Goal: Information Seeking & Learning: Learn about a topic

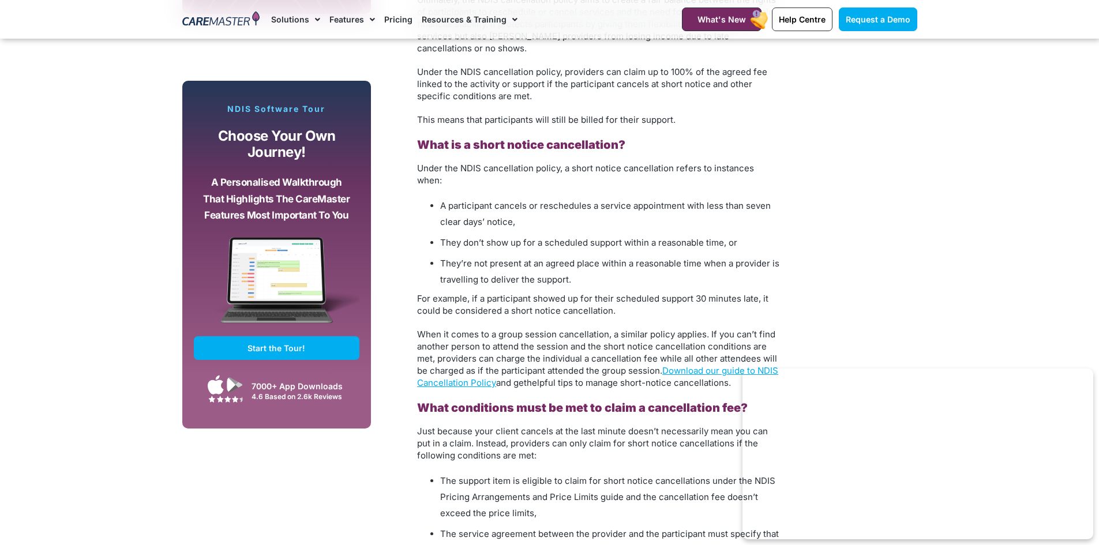
scroll to position [981, 0]
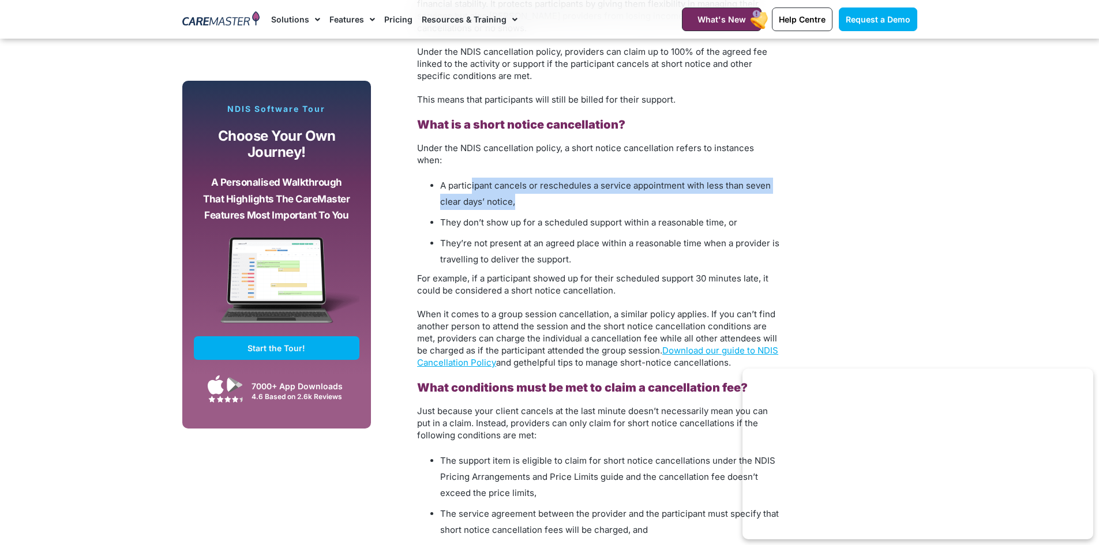
drag, startPoint x: 471, startPoint y: 174, endPoint x: 520, endPoint y: 194, distance: 53.0
click at [523, 187] on li "A participant cancels or reschedules a service appointment with less than seven…" at bounding box center [610, 194] width 340 height 32
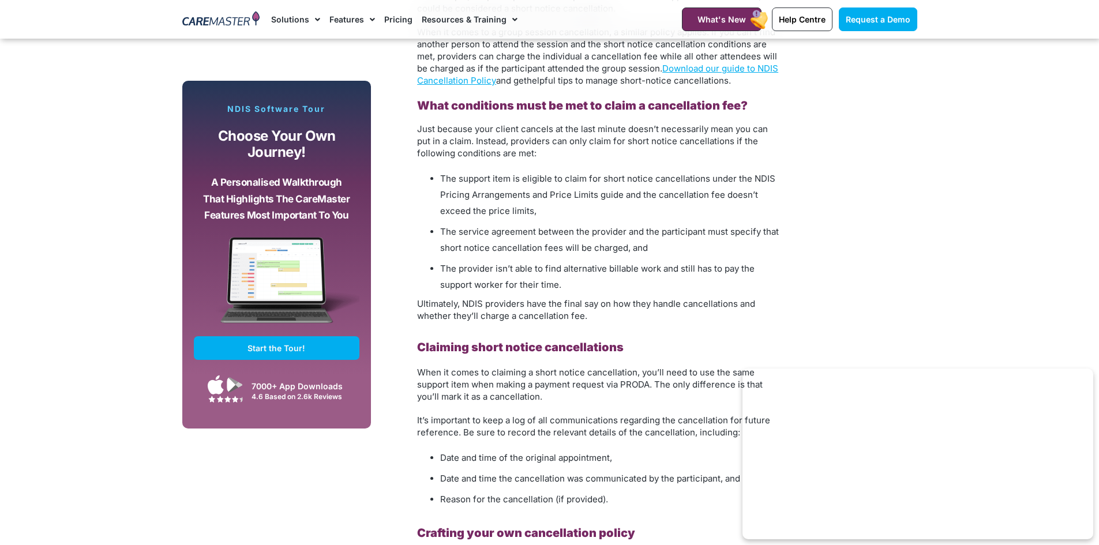
scroll to position [1269, 0]
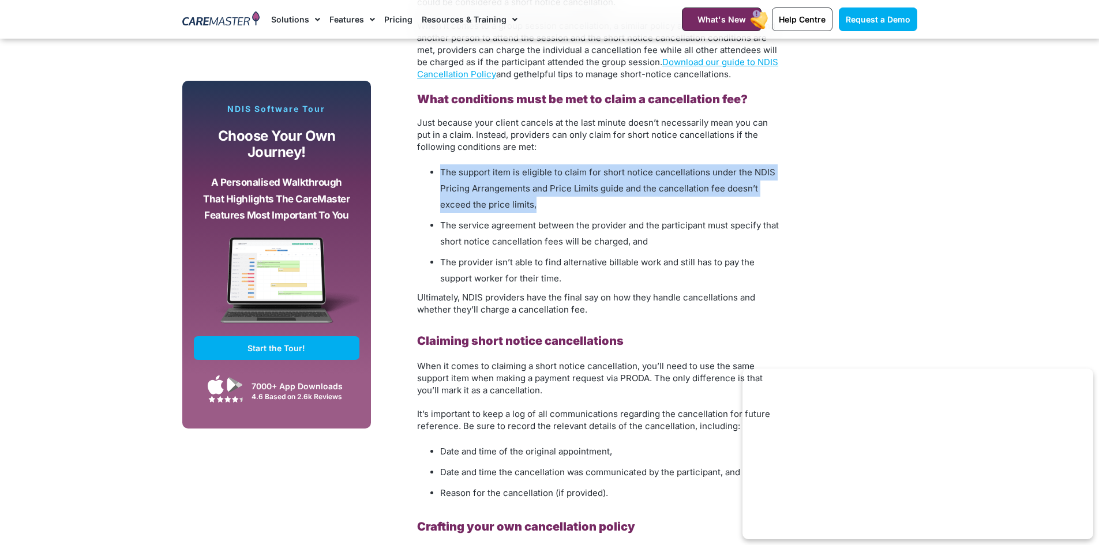
drag, startPoint x: 442, startPoint y: 164, endPoint x: 565, endPoint y: 195, distance: 126.8
click at [559, 187] on li "The support item is eligible to claim for short notice cancellations under the …" at bounding box center [610, 188] width 340 height 48
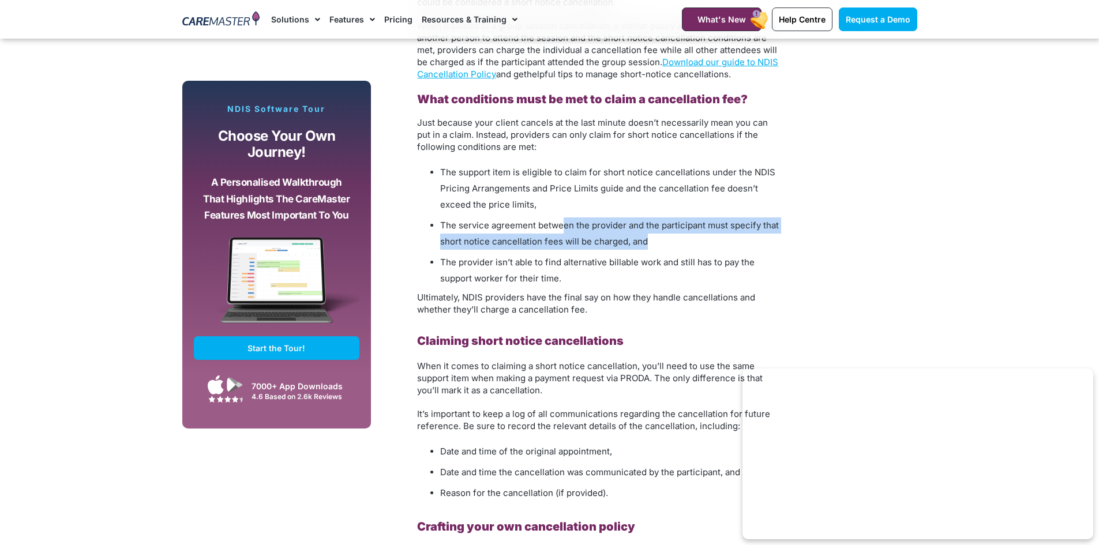
drag, startPoint x: 563, startPoint y: 220, endPoint x: 684, endPoint y: 224, distance: 121.8
click at [684, 224] on li "The service agreement between the provider and the participant must specify tha…" at bounding box center [610, 234] width 340 height 32
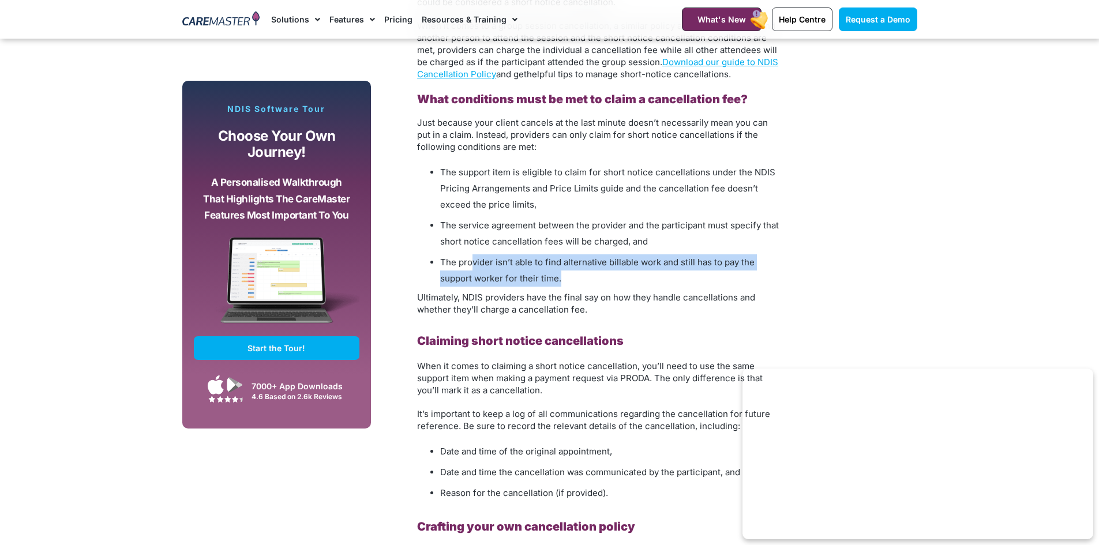
drag, startPoint x: 470, startPoint y: 245, endPoint x: 579, endPoint y: 272, distance: 112.8
click at [579, 272] on li "The provider isn’t able to find alternative billable work and still has to pay …" at bounding box center [610, 270] width 340 height 32
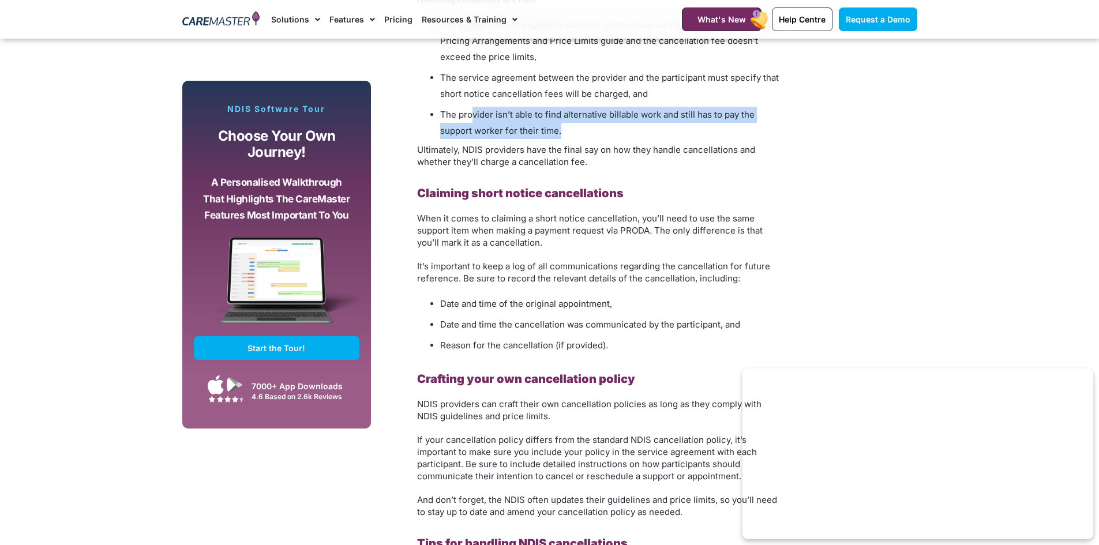
scroll to position [1443, 0]
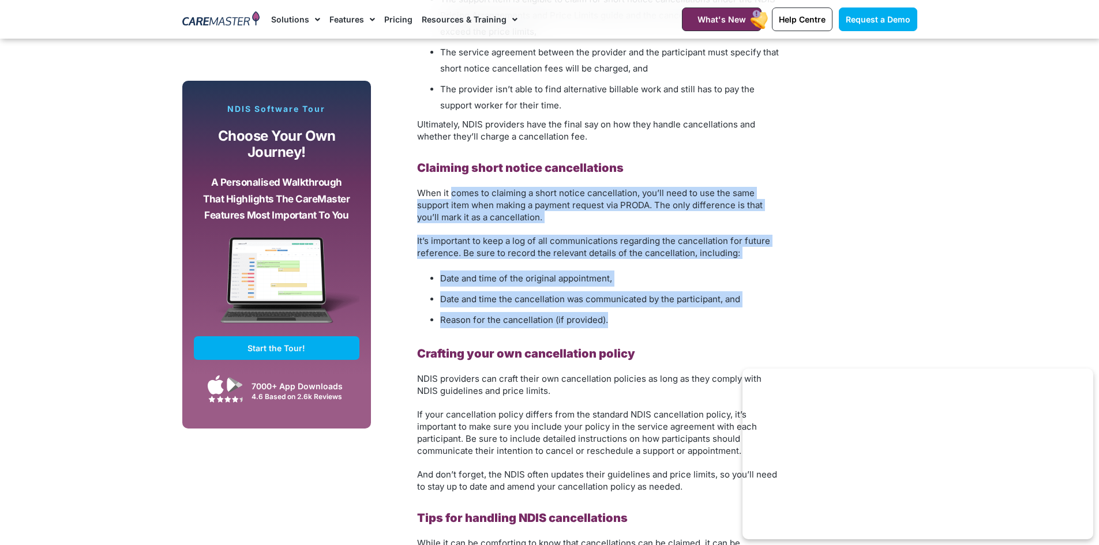
drag, startPoint x: 453, startPoint y: 181, endPoint x: 639, endPoint y: 304, distance: 222.5
click at [639, 304] on div "Understanding the NDIS Cancellation Policy: What Providers Need to Know As an N…" at bounding box center [599, 376] width 364 height 2215
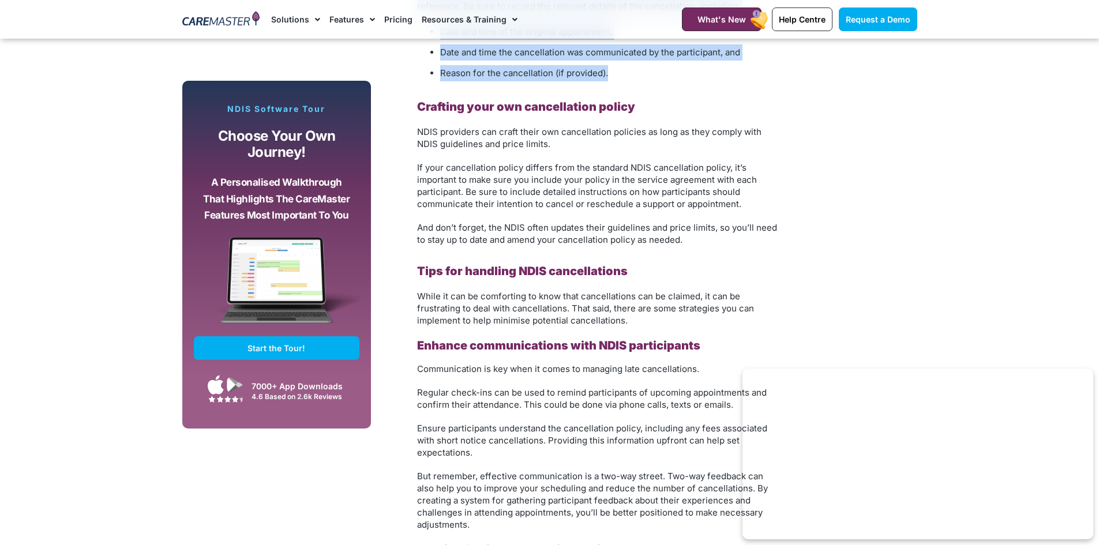
scroll to position [1731, 0]
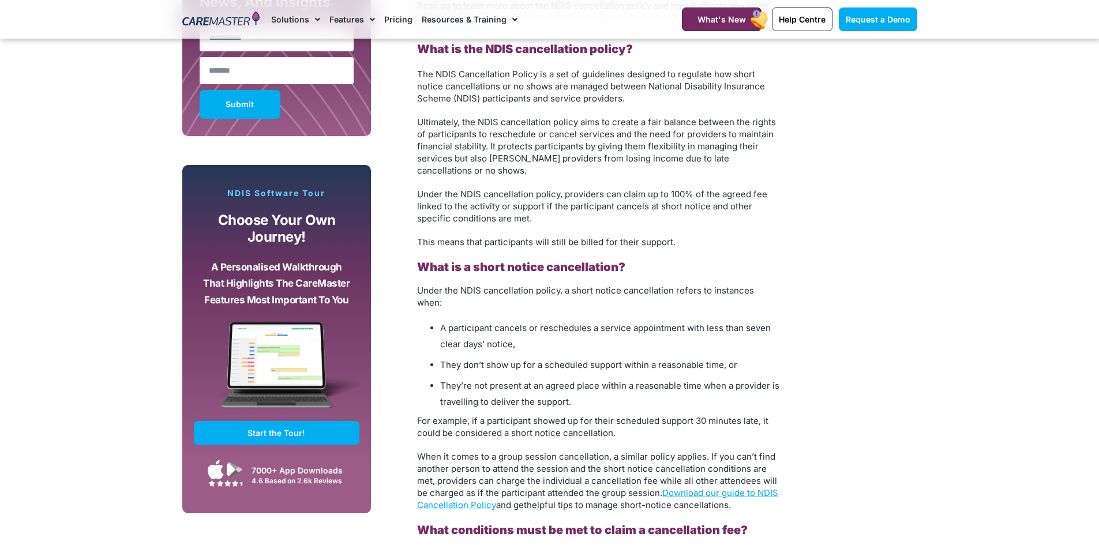
scroll to position [866, 0]
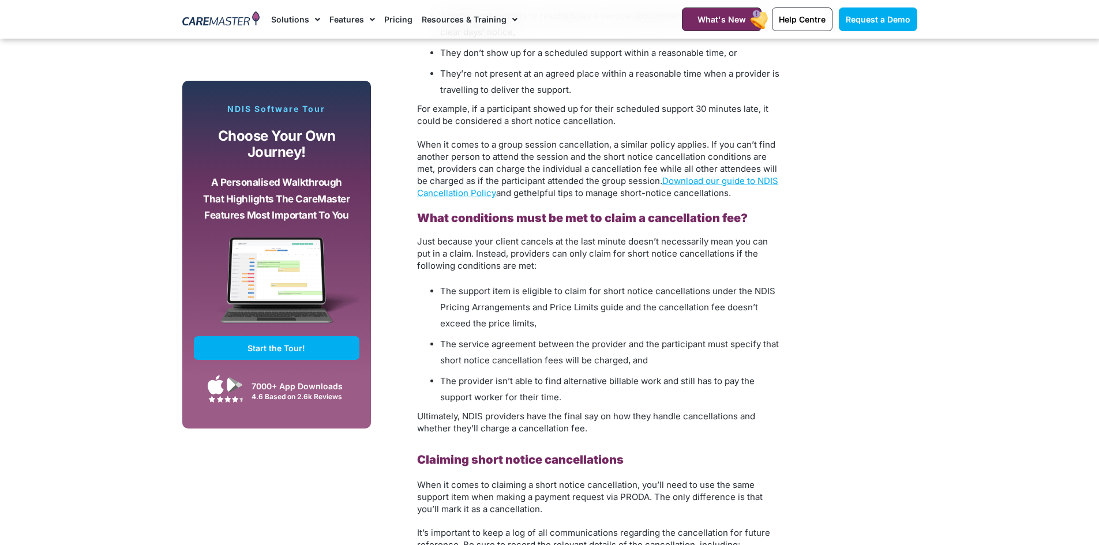
scroll to position [1154, 0]
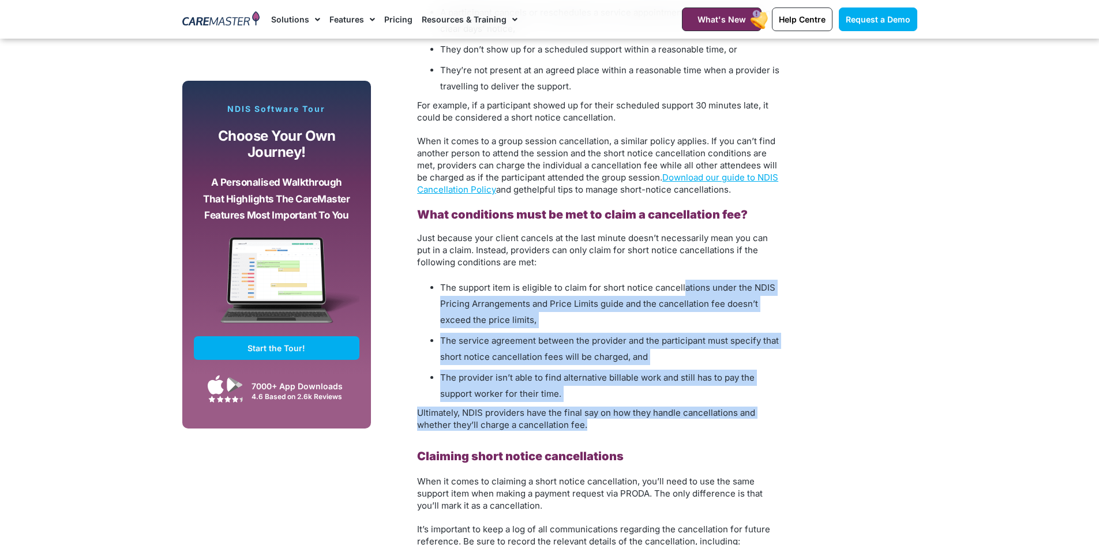
drag, startPoint x: 683, startPoint y: 280, endPoint x: 792, endPoint y: 414, distance: 172.3
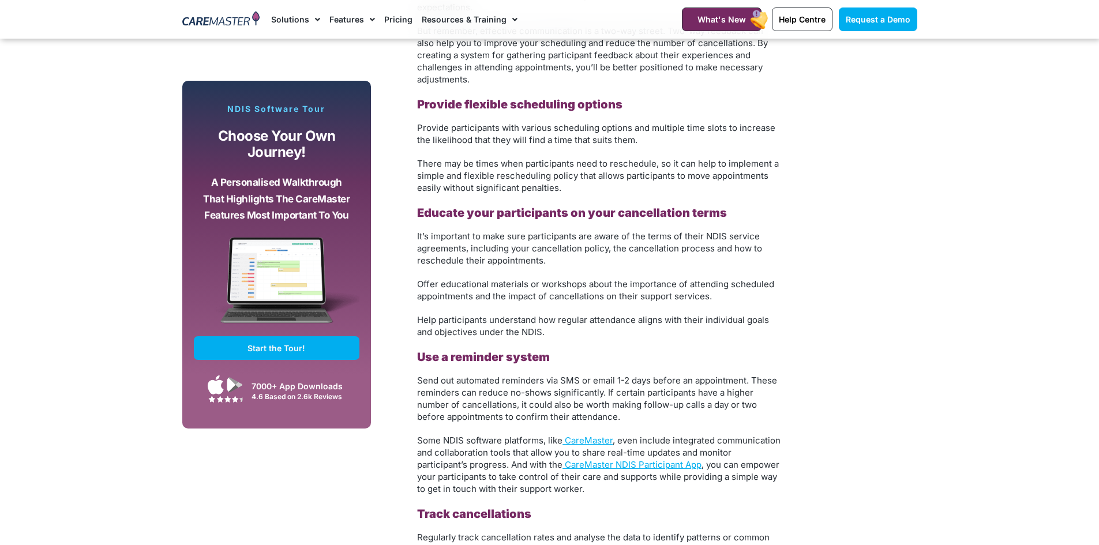
scroll to position [1846, 0]
